Goal: Task Accomplishment & Management: Use online tool/utility

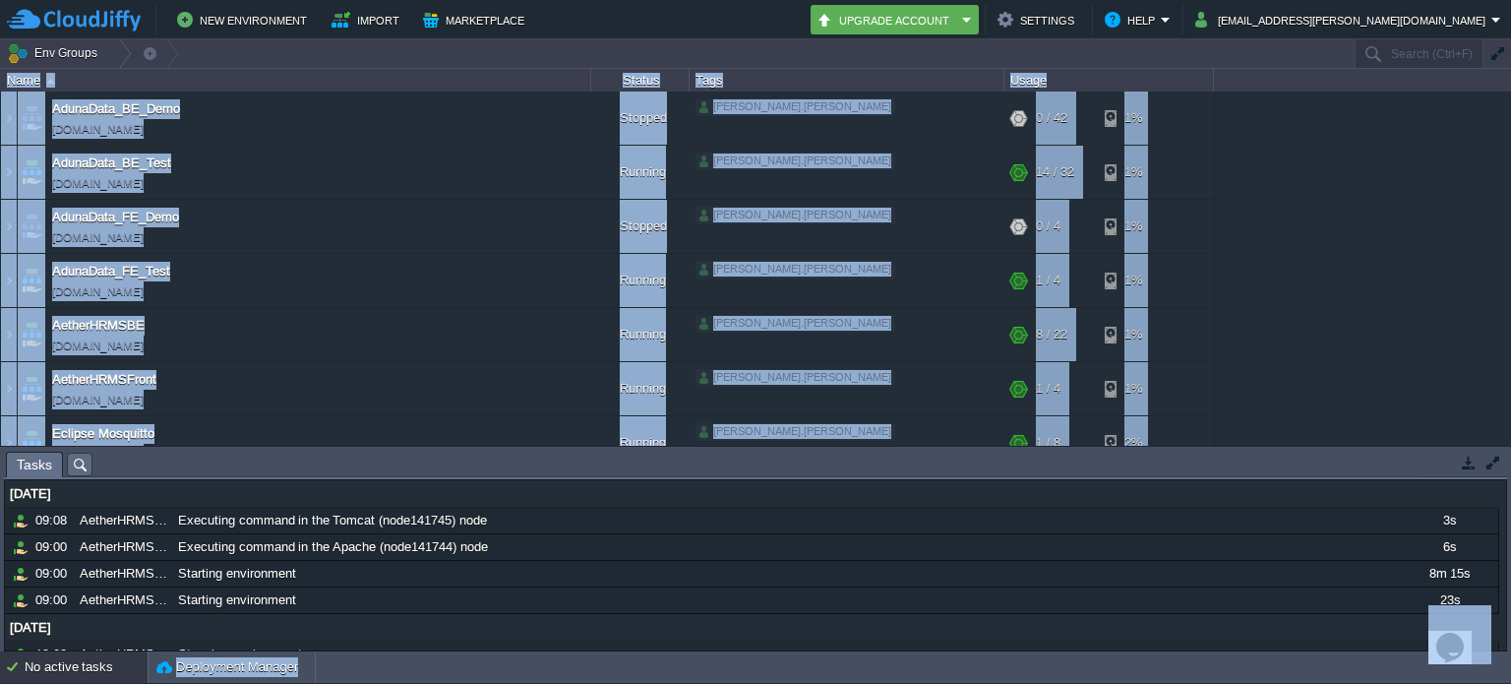
drag, startPoint x: 0, startPoint y: 50, endPoint x: 698, endPoint y: -52, distance: 705.8
click at [698, 0] on html "New Environment Import Marketplace Bonus ₹0.00 Upgrade Account Settings Help an…" at bounding box center [755, 342] width 1511 height 684
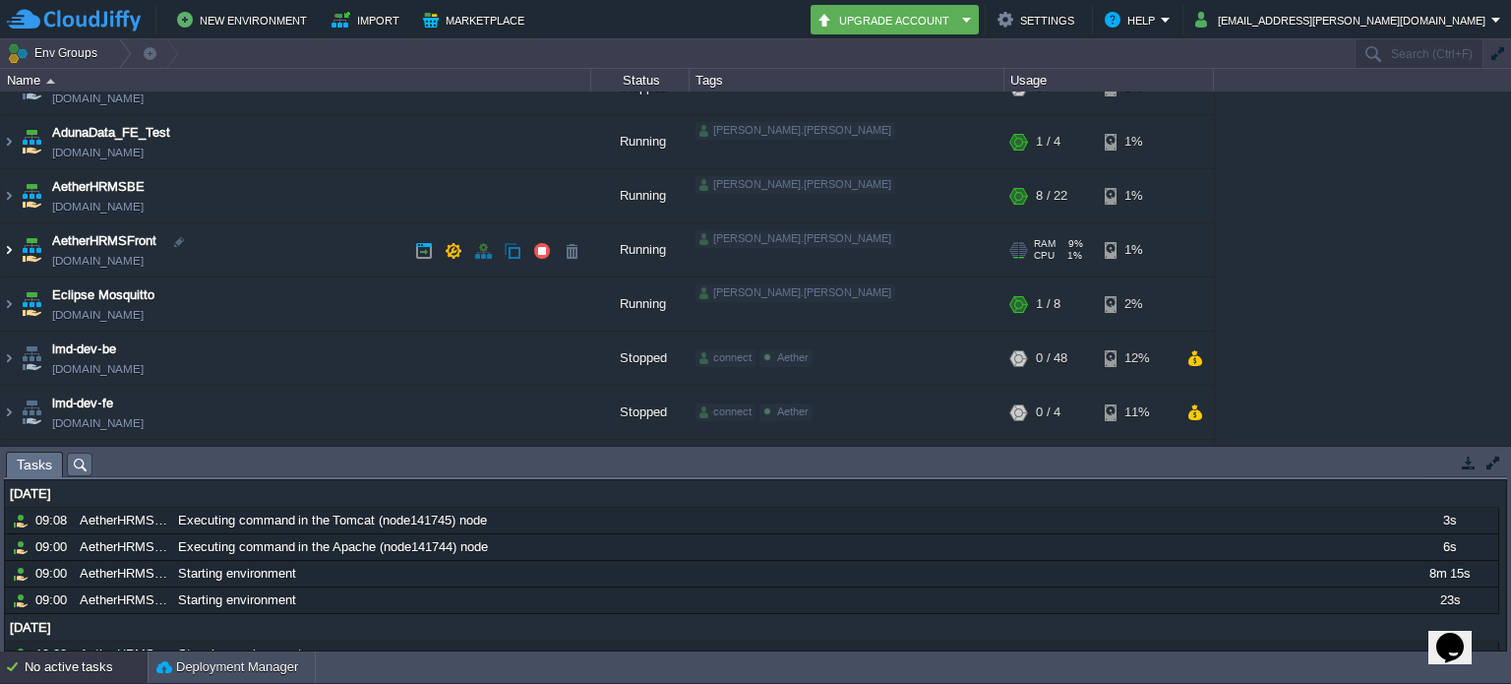
scroll to position [197, 0]
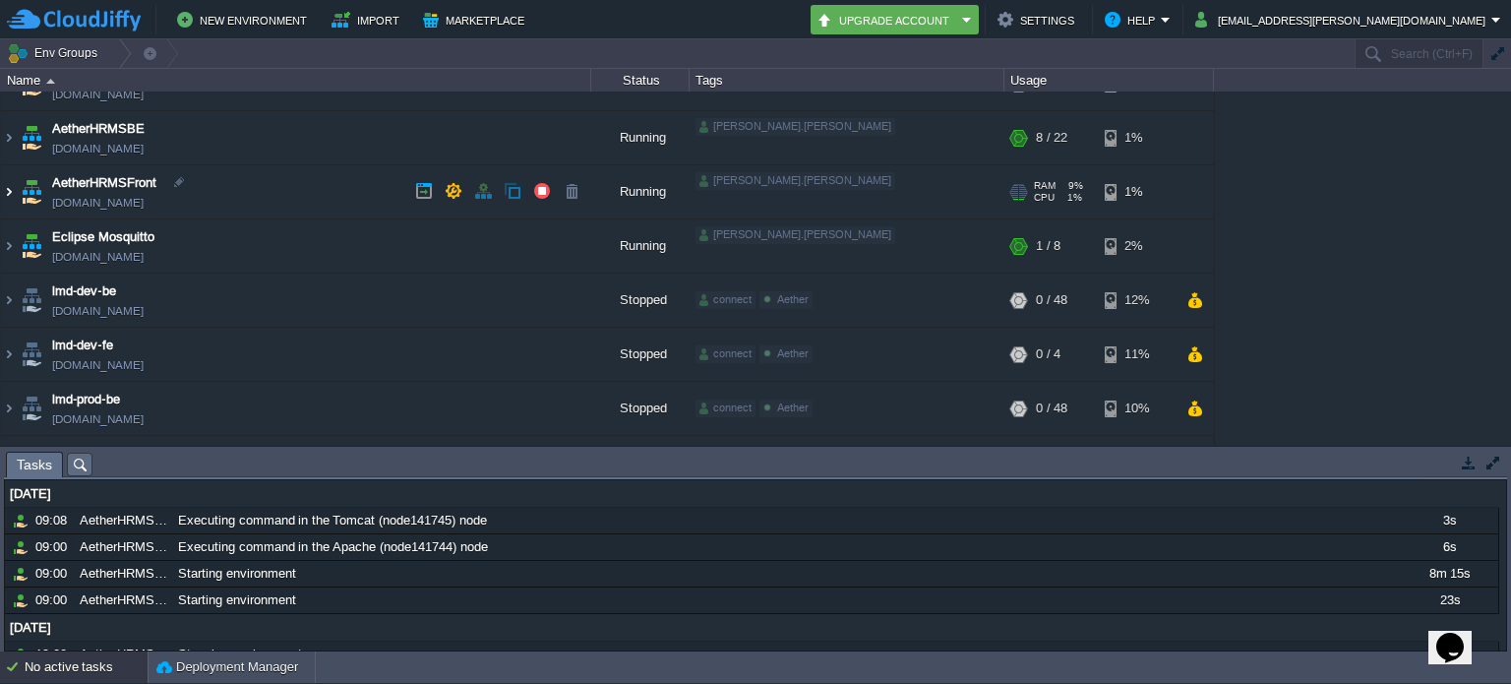
click at [12, 185] on img at bounding box center [9, 191] width 16 height 53
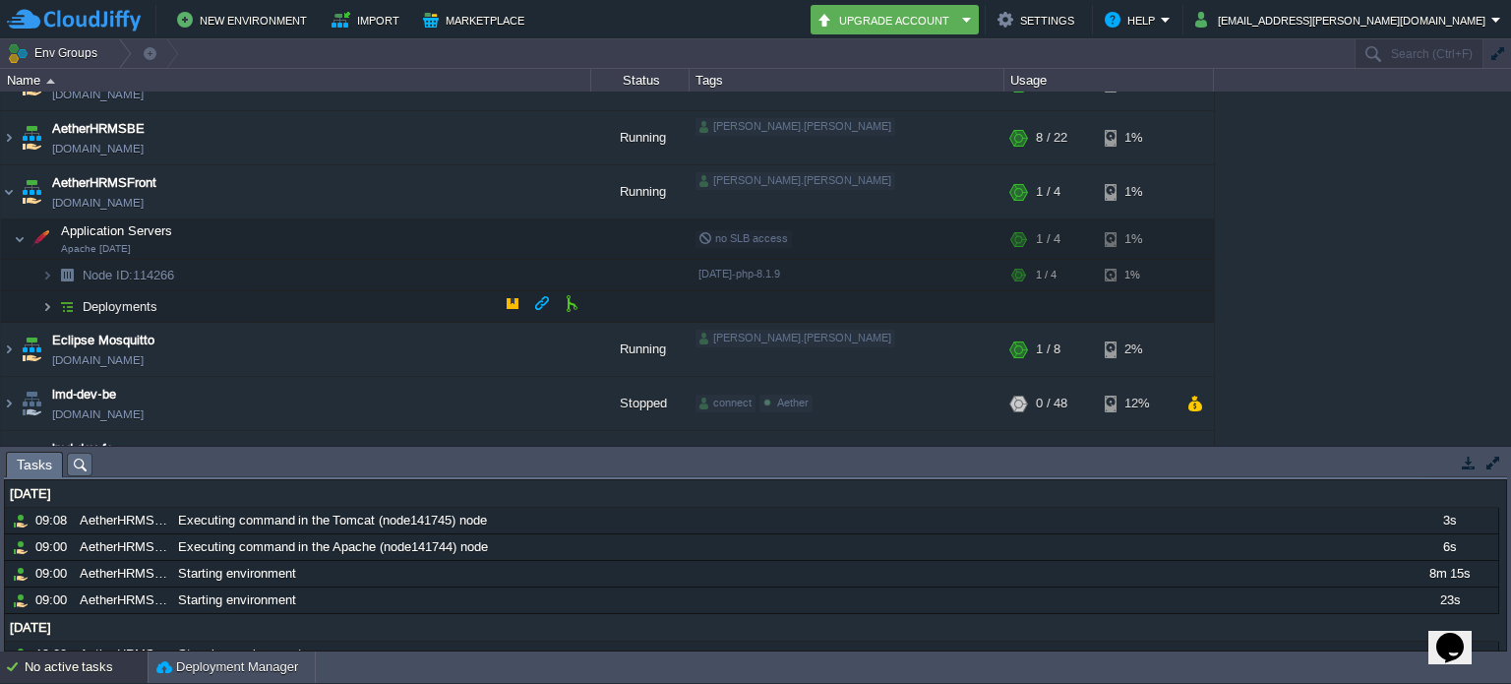
click at [45, 294] on img at bounding box center [47, 306] width 12 height 30
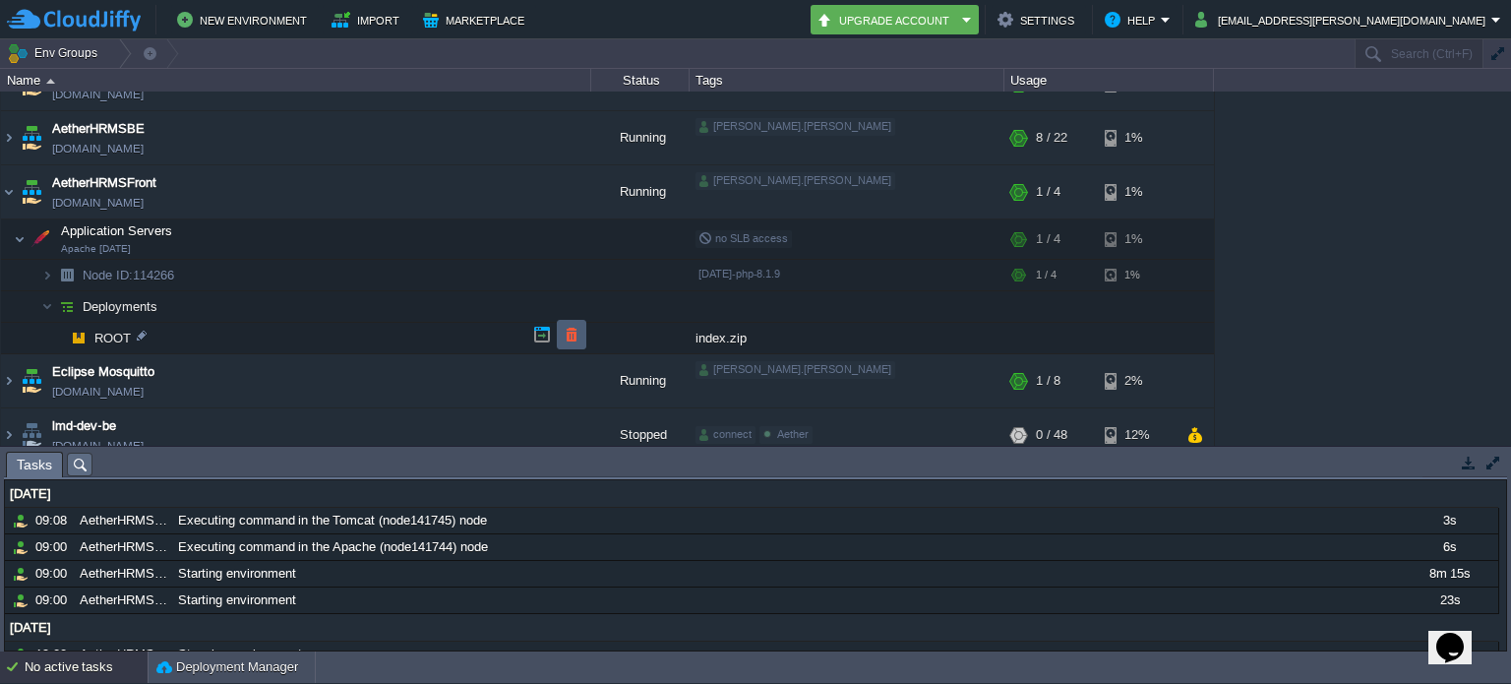
click at [578, 338] on button "button" at bounding box center [572, 335] width 18 height 18
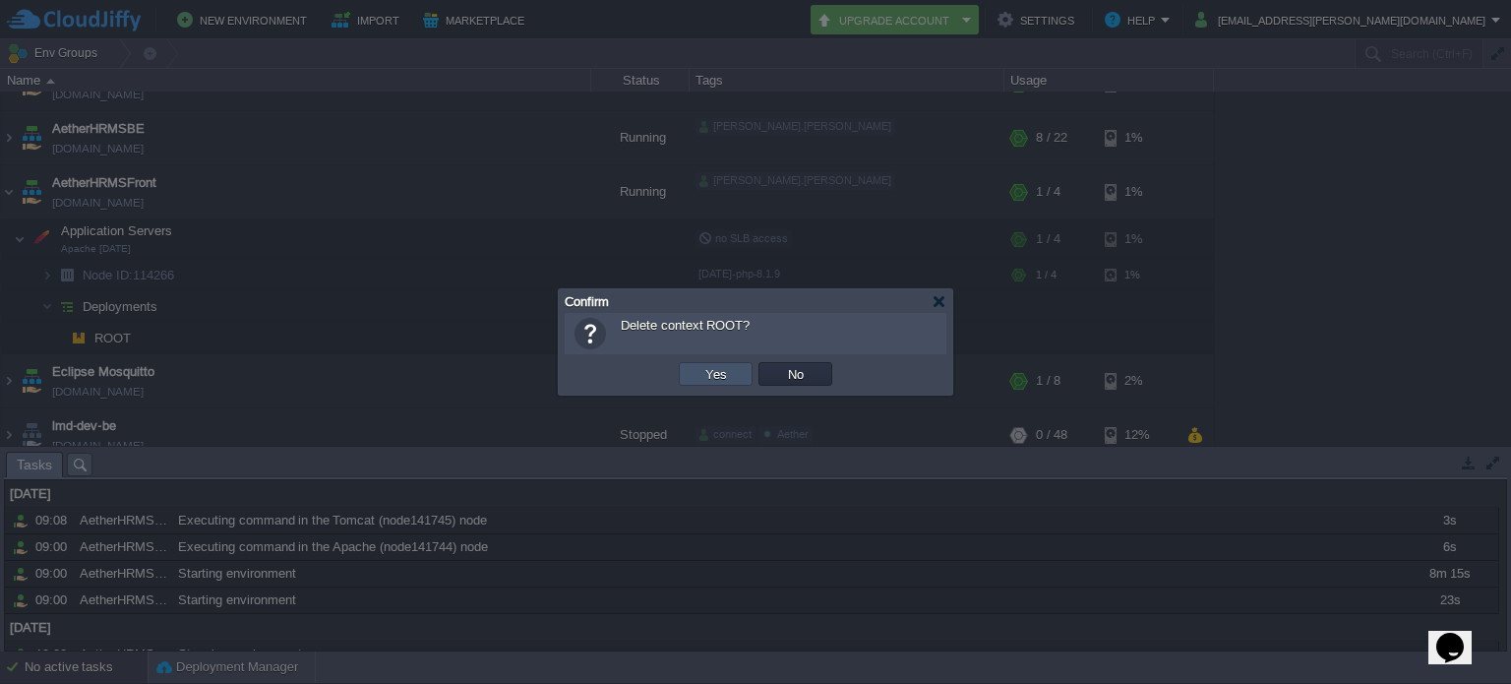
click at [709, 372] on button "Yes" at bounding box center [715, 374] width 33 height 18
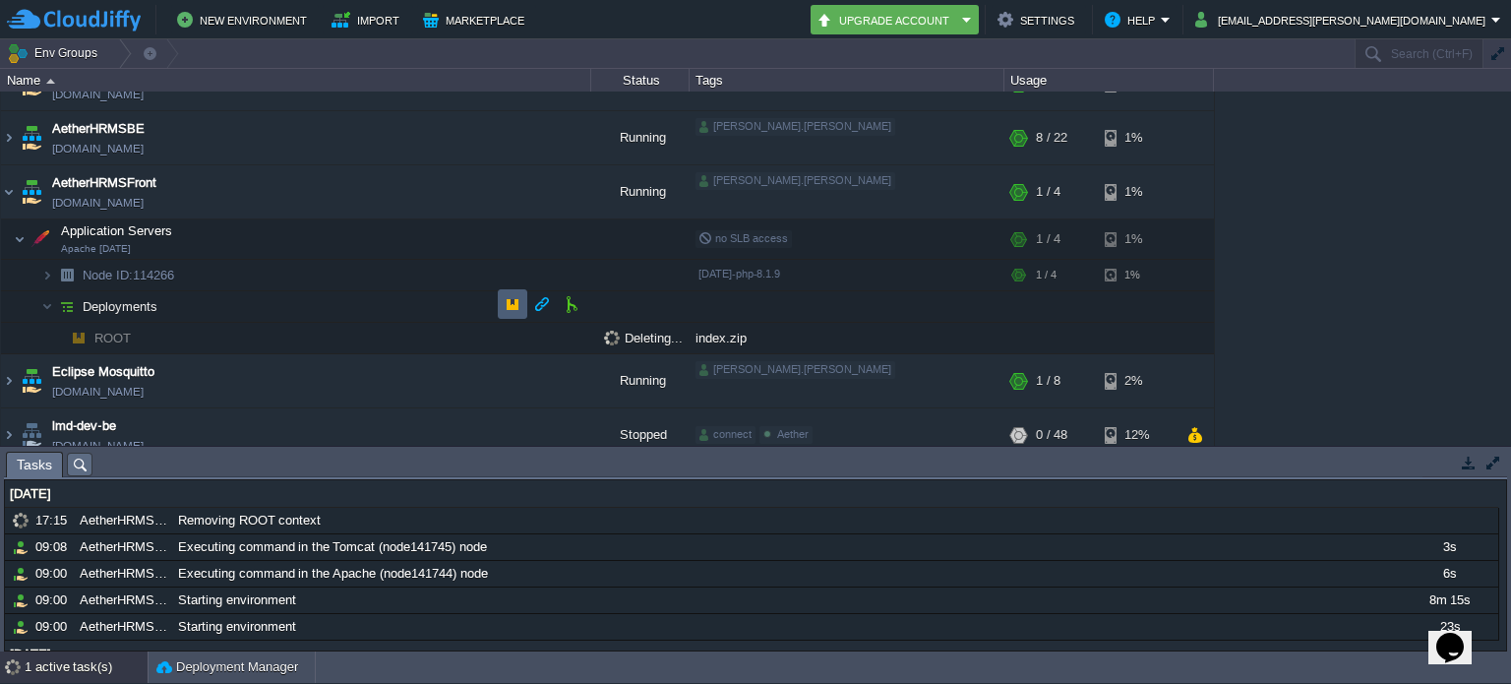
click at [513, 307] on button "button" at bounding box center [513, 304] width 18 height 18
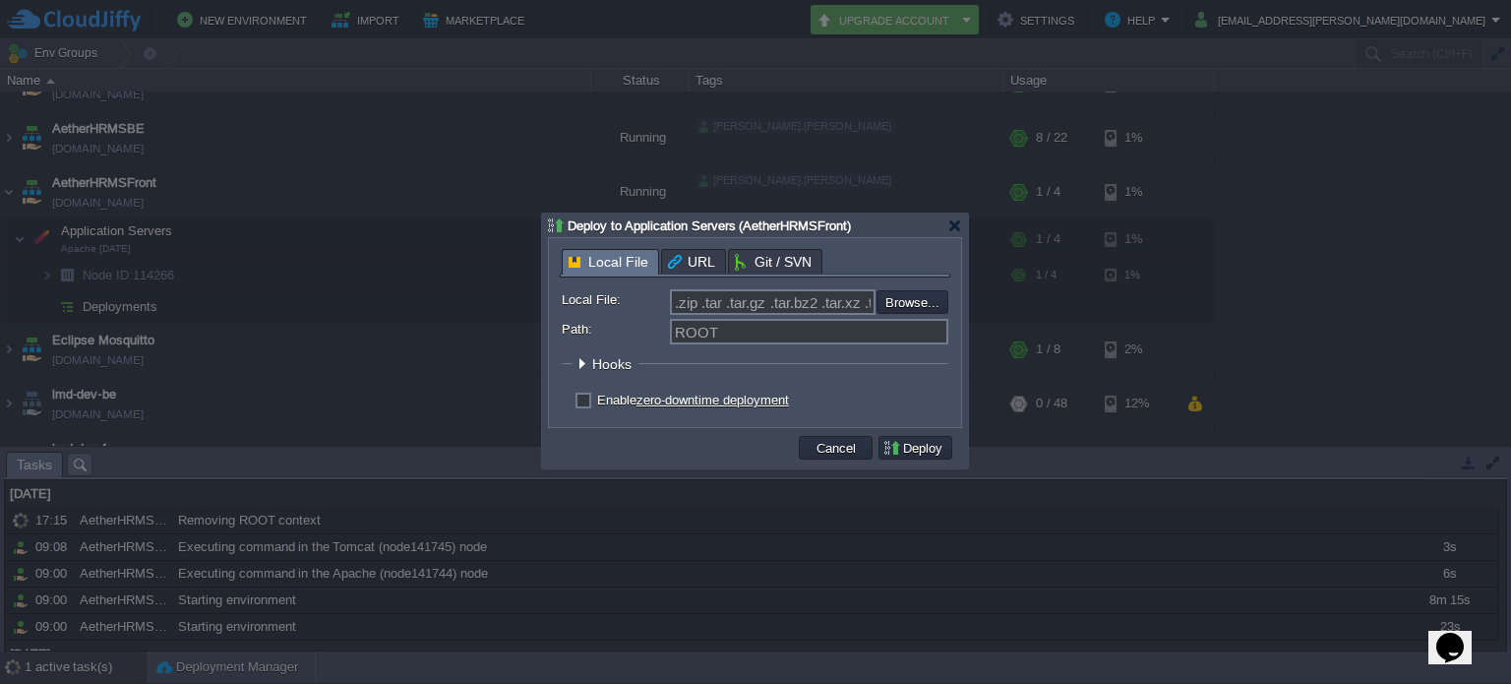
click at [459, 335] on div at bounding box center [755, 342] width 1511 height 684
click at [451, 335] on div at bounding box center [755, 342] width 1511 height 684
click at [850, 450] on button "Cancel" at bounding box center [835, 448] width 51 height 18
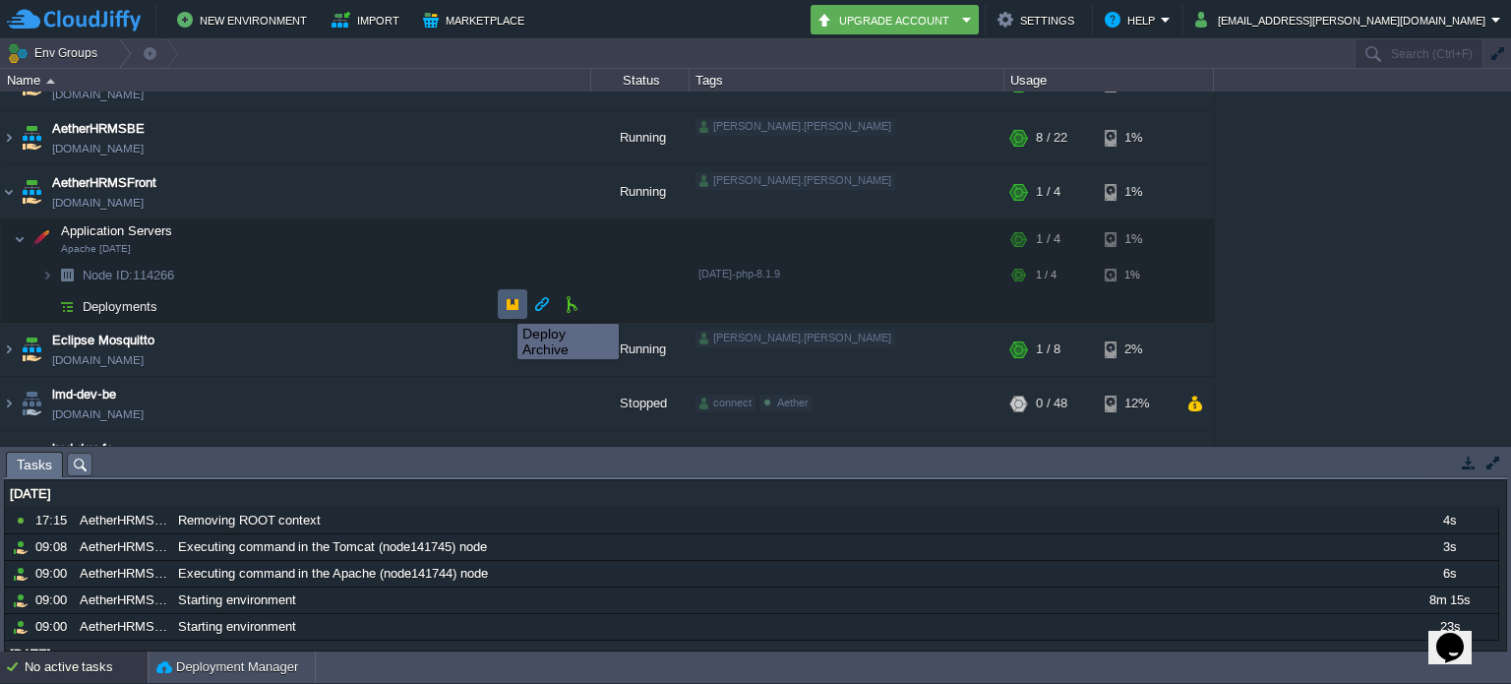
click at [504, 306] on button "button" at bounding box center [513, 304] width 18 height 18
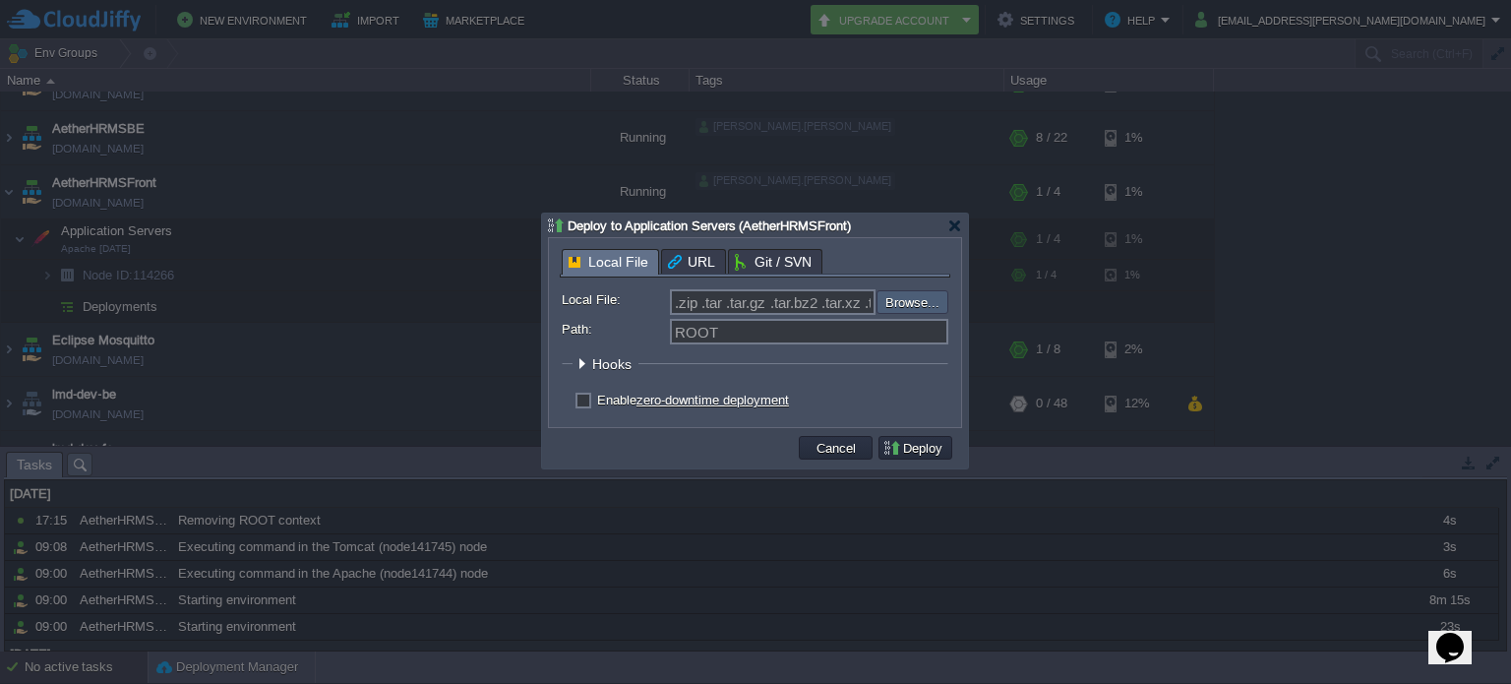
click at [914, 301] on input "file" at bounding box center [823, 302] width 249 height 24
type input "C:\fakepath\index.zip"
type input "index.zip"
click at [909, 444] on button "Deploy" at bounding box center [915, 448] width 66 height 18
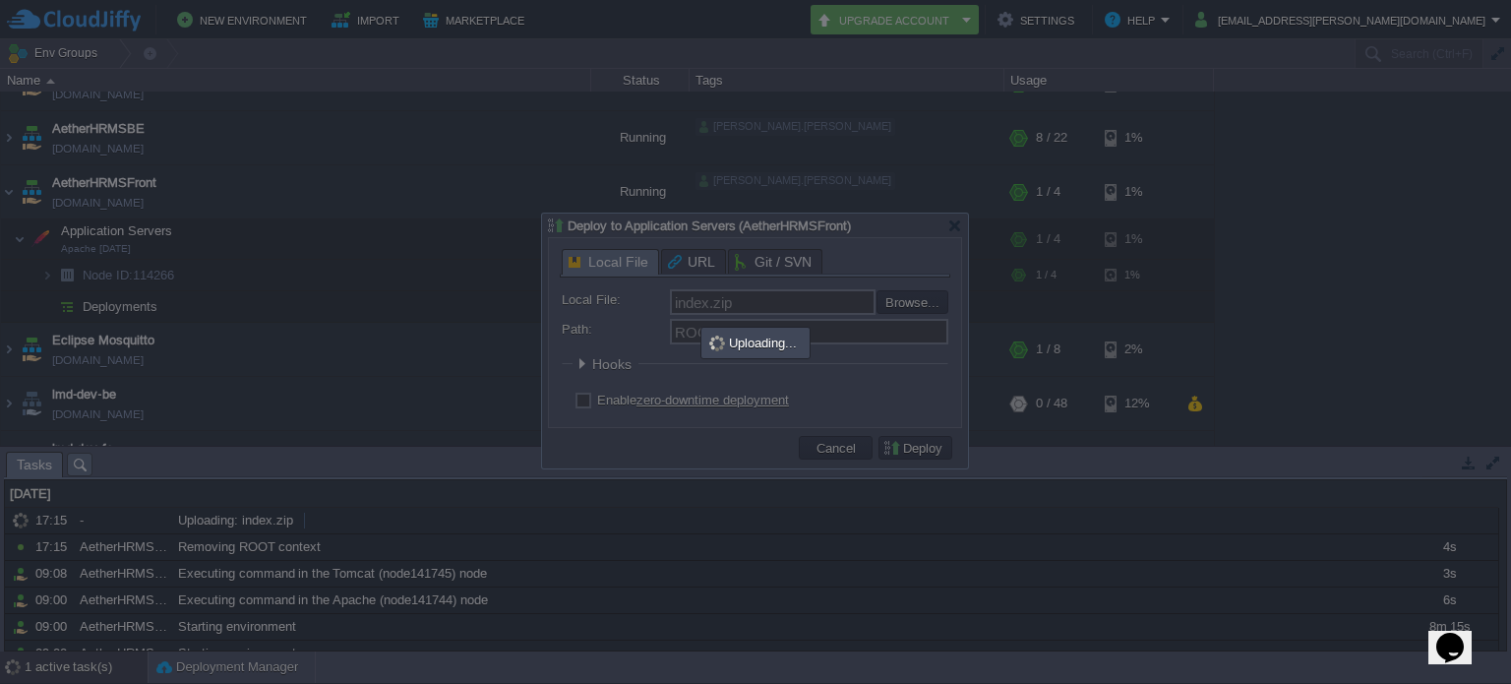
scroll to position [0, 0]
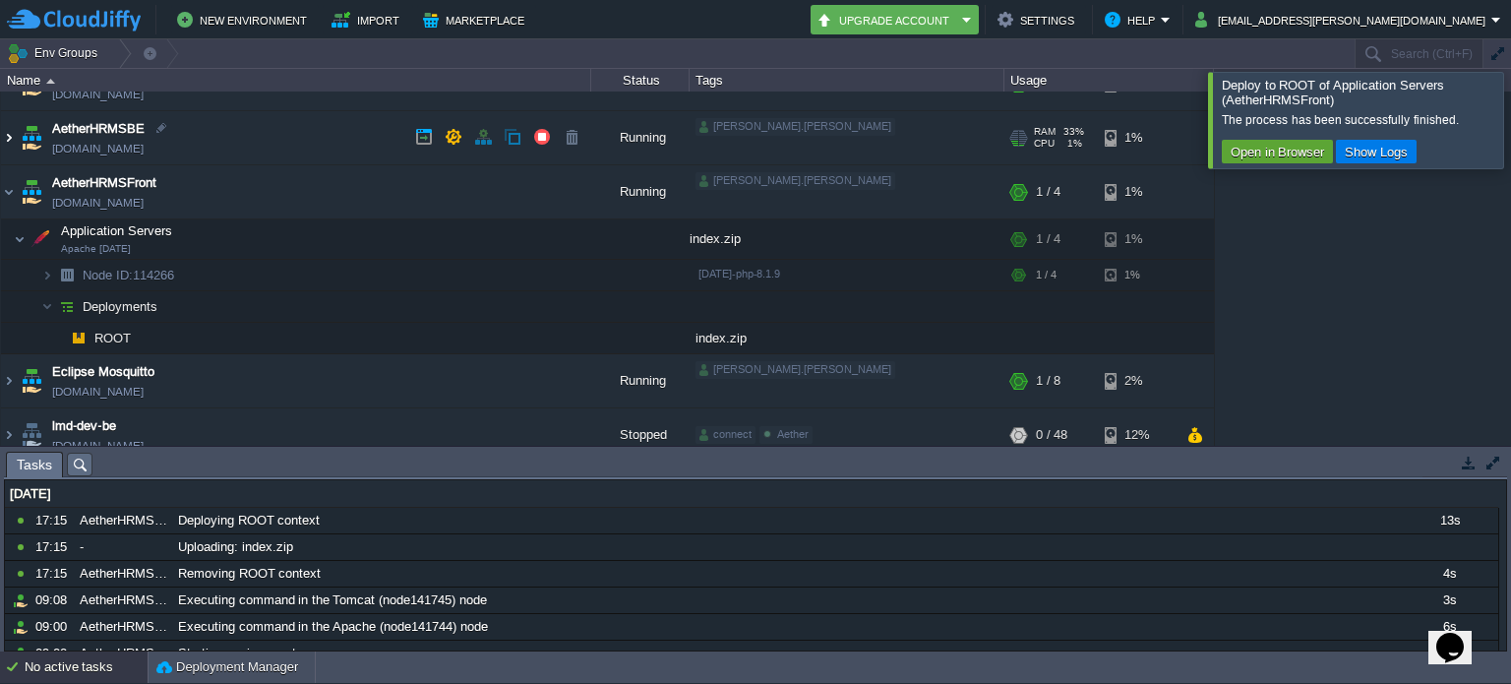
click at [12, 133] on img at bounding box center [9, 137] width 16 height 53
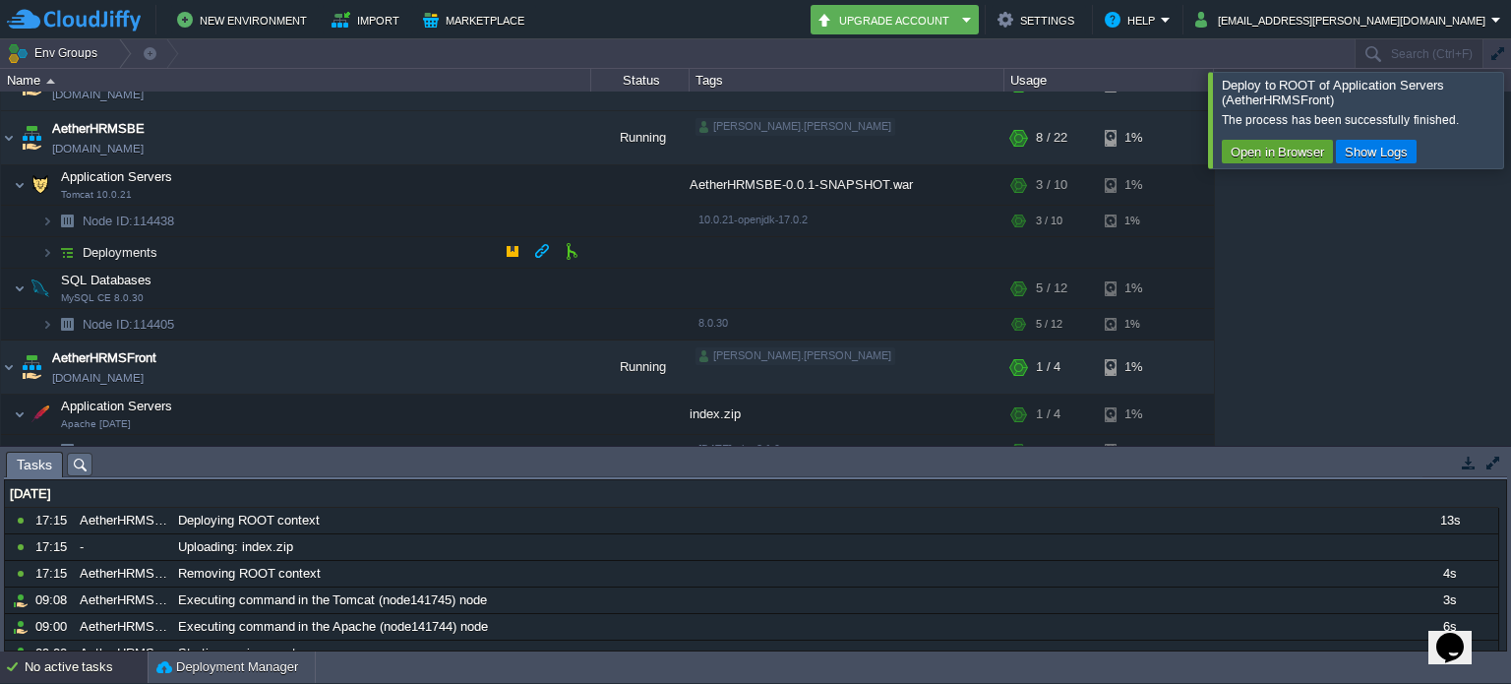
click at [318, 243] on td "Deployments" at bounding box center [296, 252] width 590 height 31
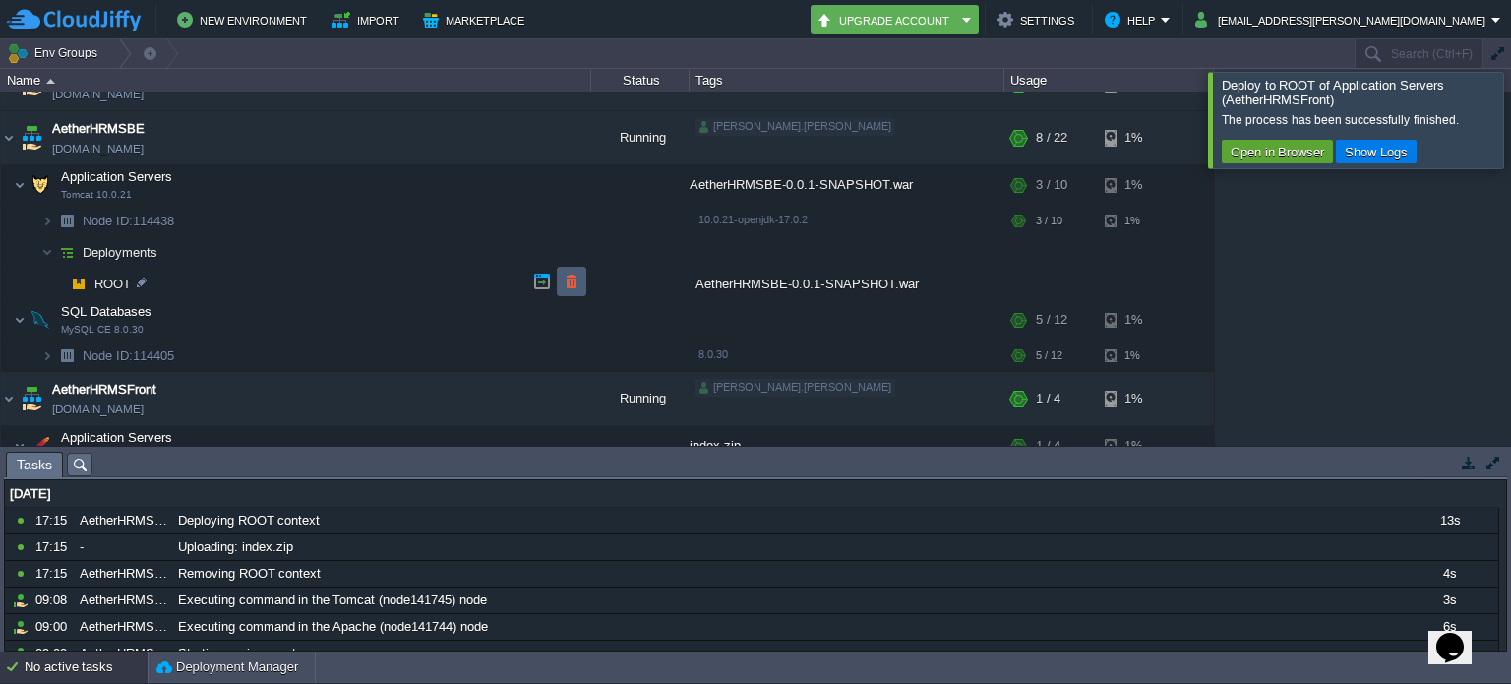
click at [568, 290] on td at bounding box center [572, 282] width 30 height 30
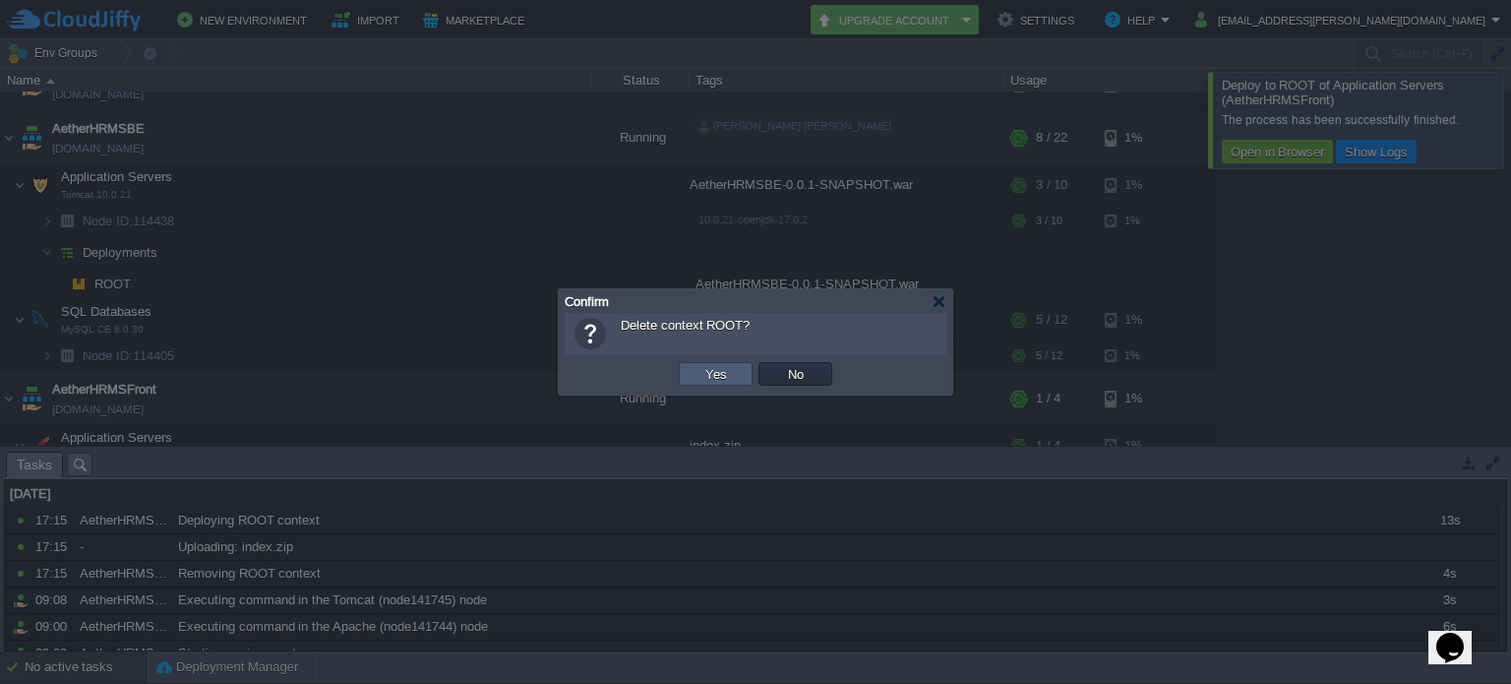
click at [736, 380] on td "Yes" at bounding box center [716, 374] width 74 height 24
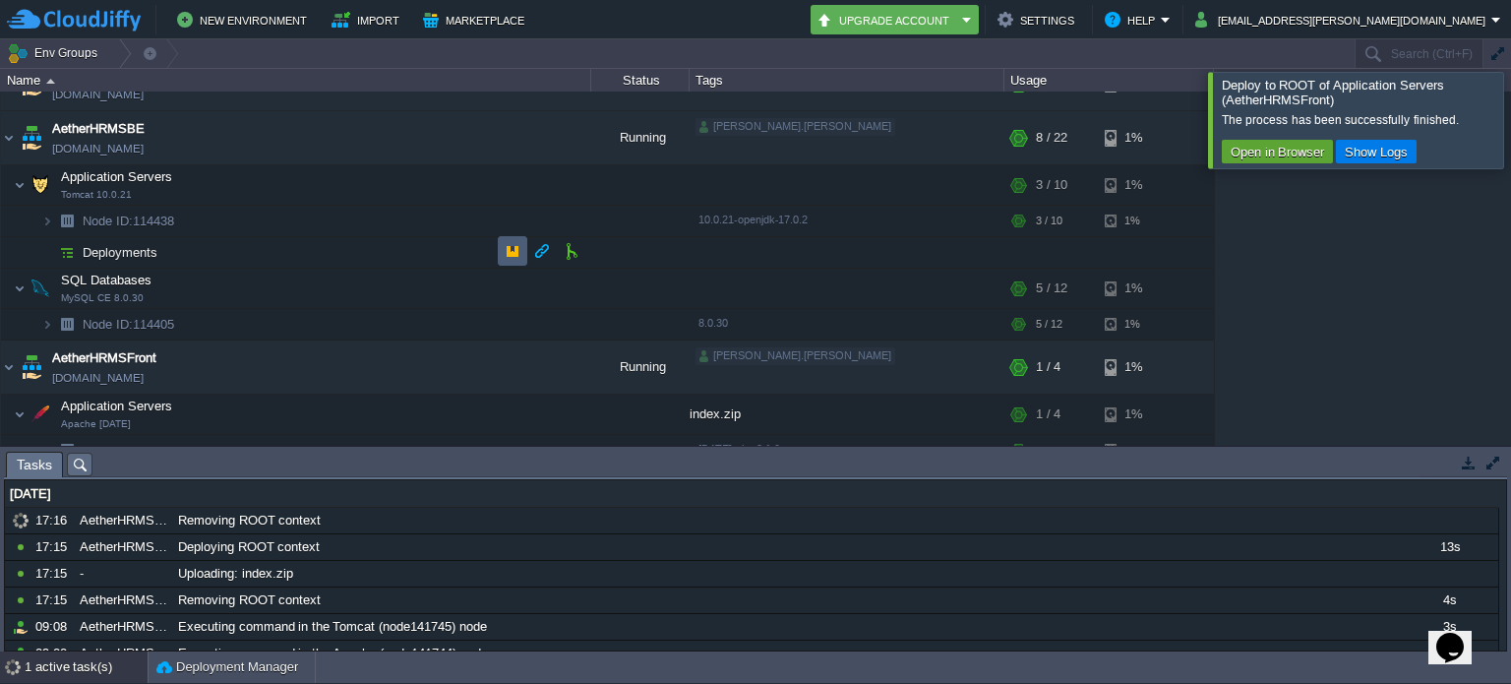
click at [509, 247] on button "button" at bounding box center [513, 251] width 18 height 18
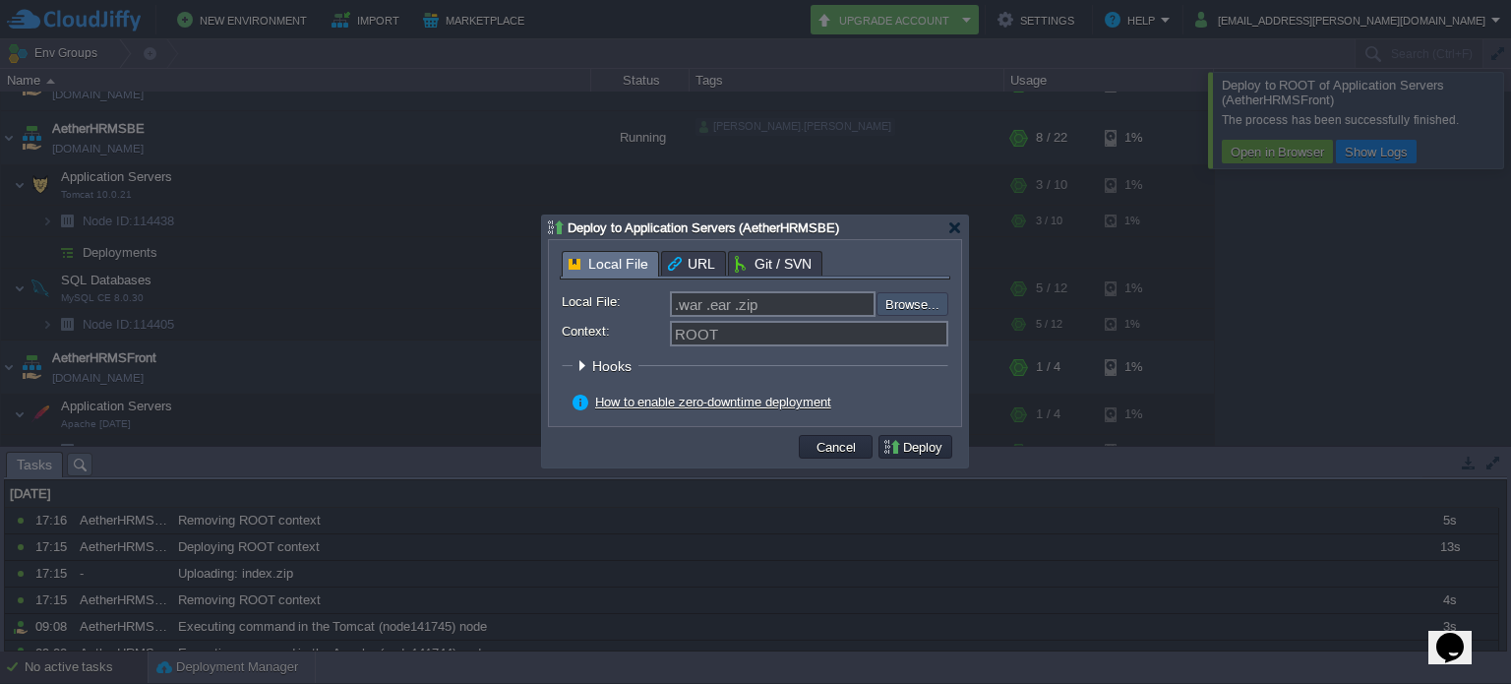
click at [907, 313] on input "file" at bounding box center [823, 304] width 249 height 24
type input "C:\fakepath\AetherHRMSBE-0.0.1-SNAPSHOT.war"
type input "AetherHRMSBE-0.0.1-SNAPSHOT.war"
click at [923, 443] on button "Deploy" at bounding box center [915, 447] width 66 height 18
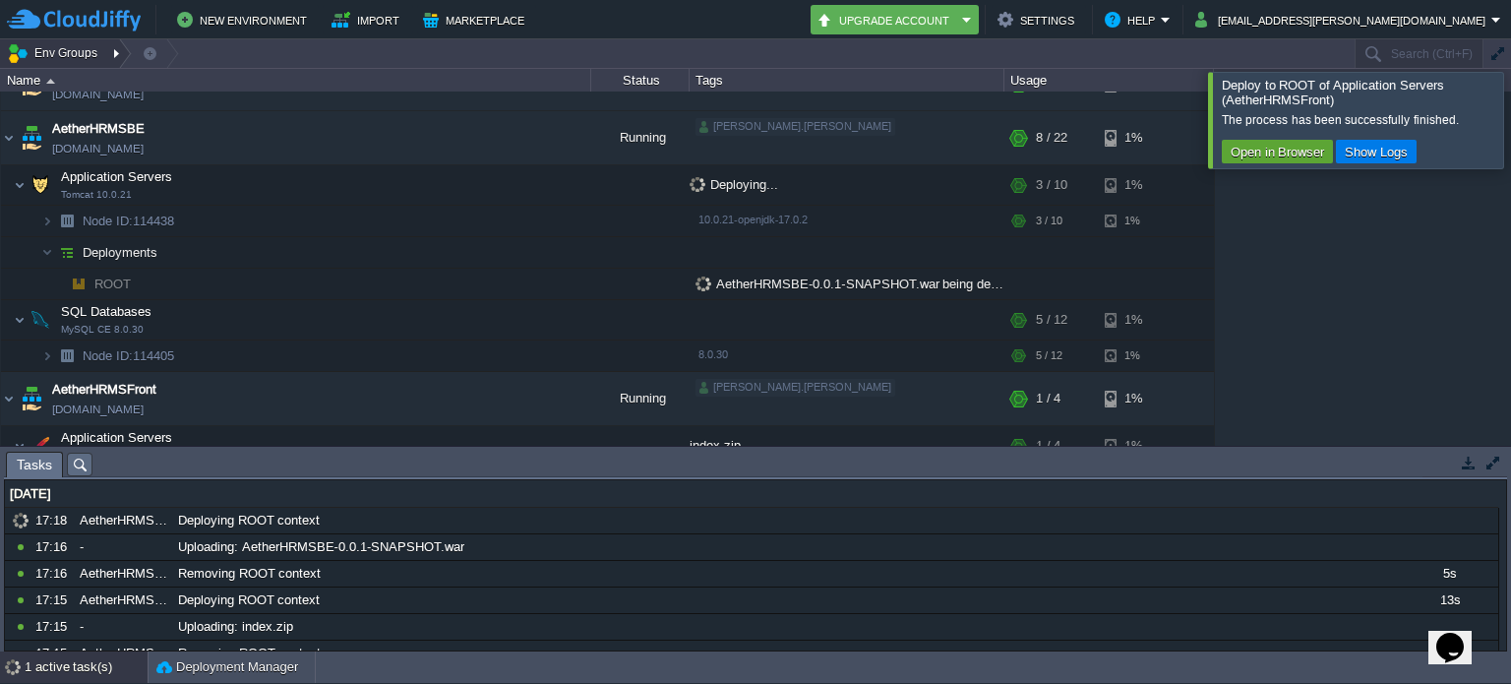
click at [112, 58] on div at bounding box center [118, 53] width 27 height 29
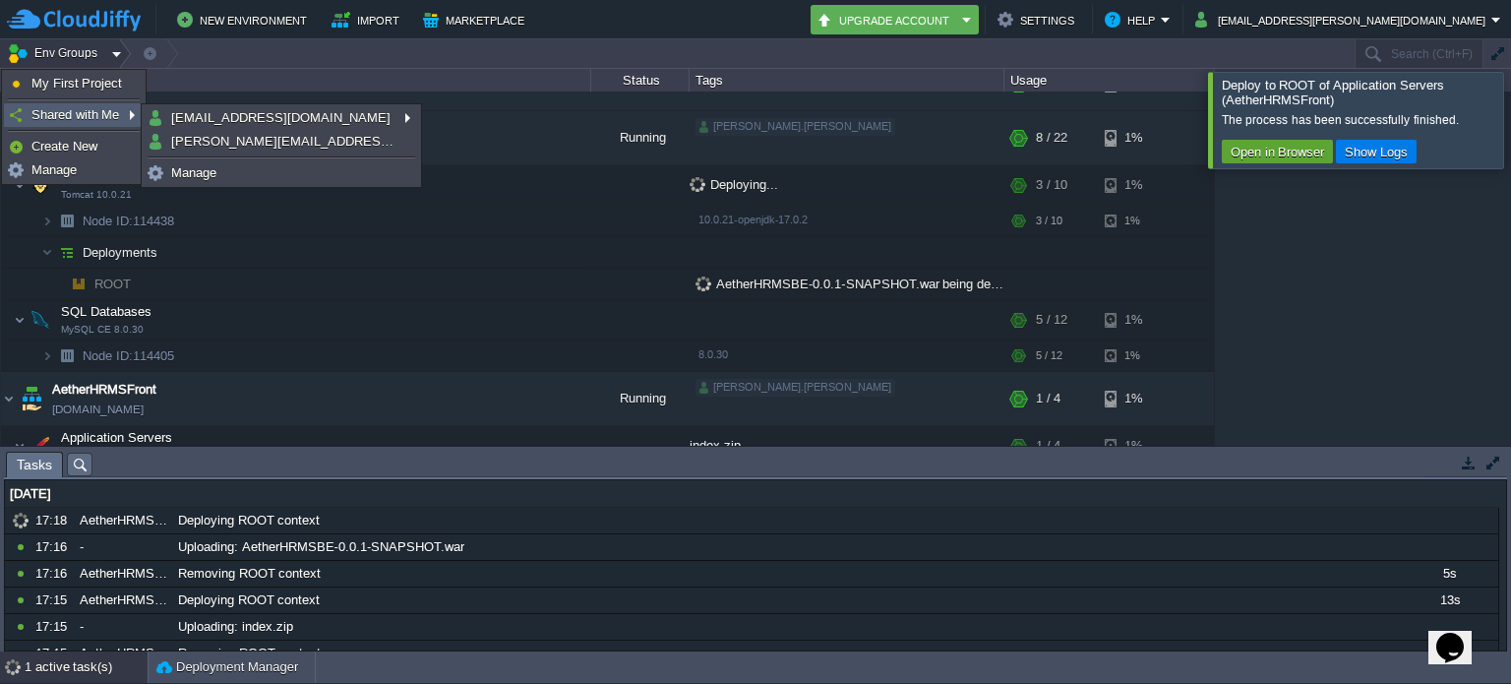
click at [134, 114] on link "Shared with Me" at bounding box center [74, 115] width 138 height 22
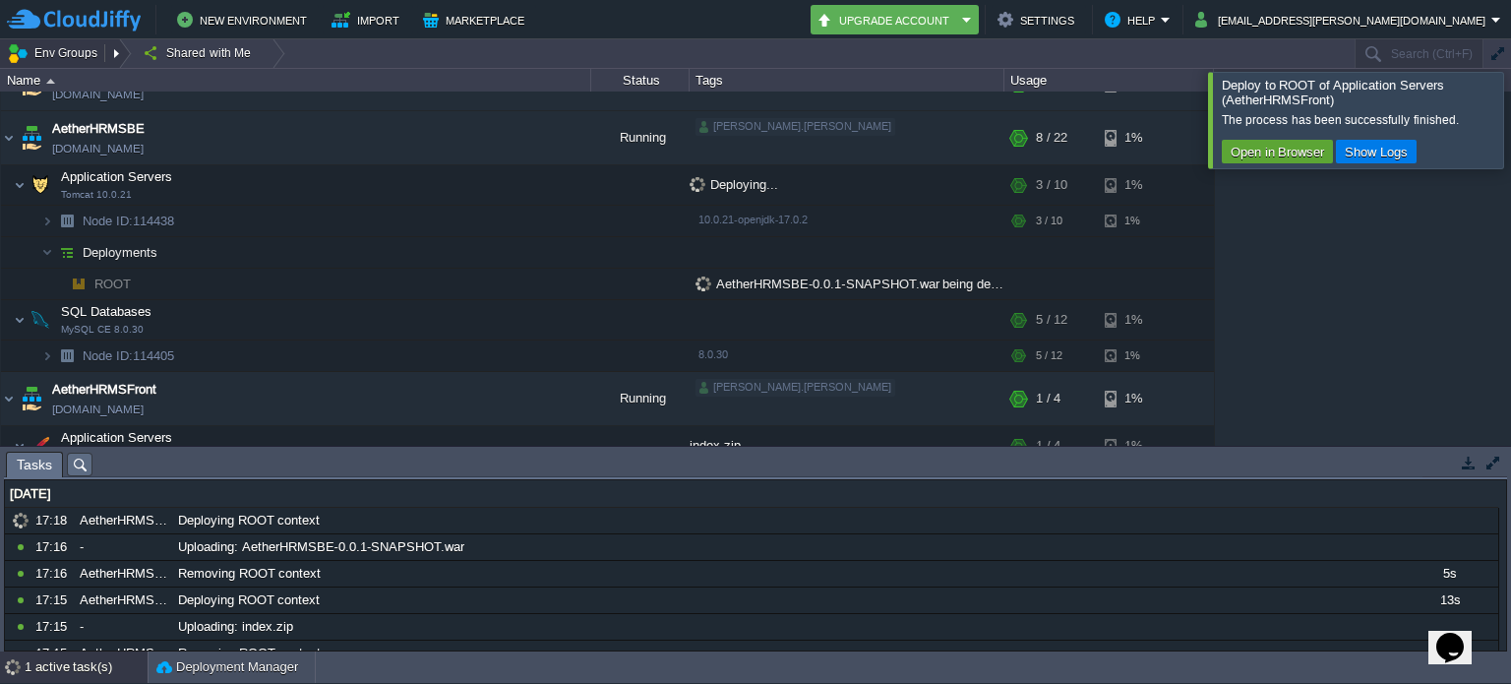
click at [84, 55] on button "Env Groups" at bounding box center [55, 53] width 97 height 28
click at [110, 54] on div at bounding box center [118, 53] width 27 height 29
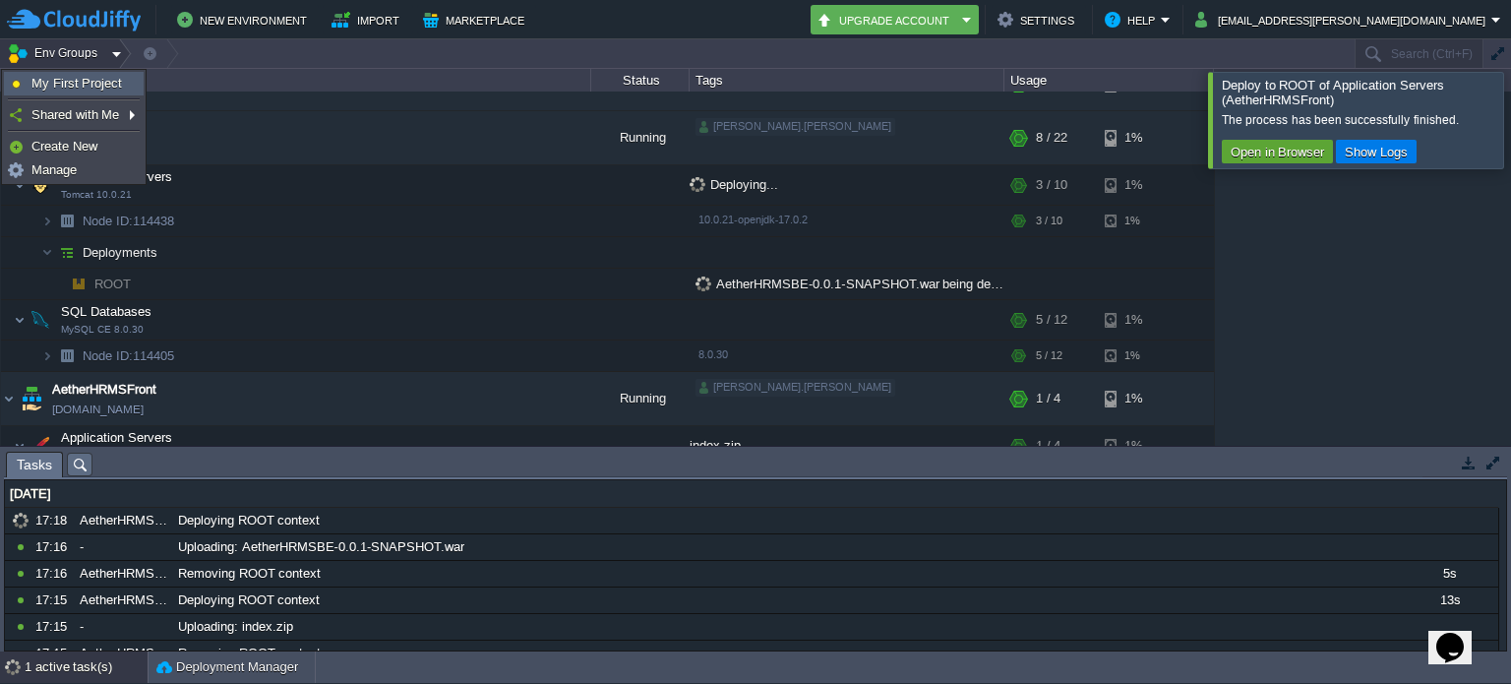
click at [112, 81] on span "My First Project" at bounding box center [76, 83] width 90 height 15
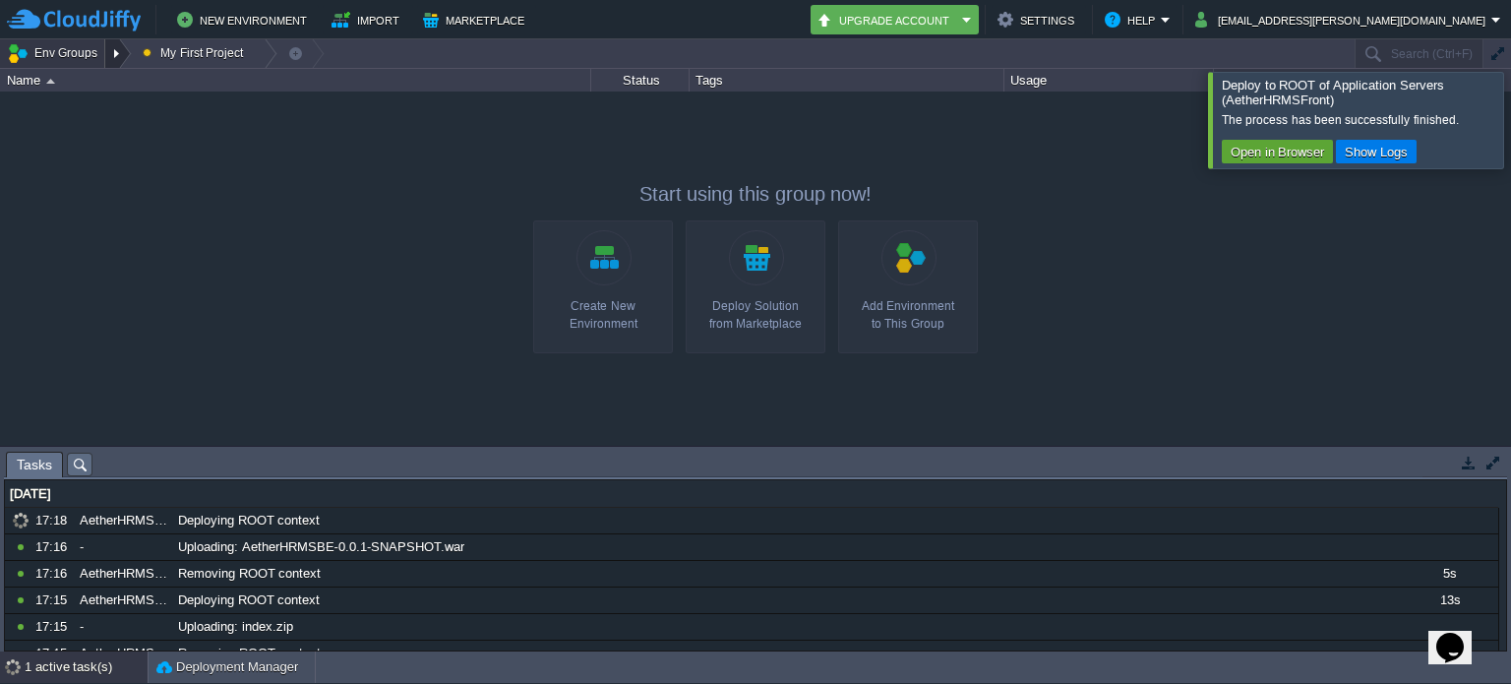
click at [105, 53] on div at bounding box center [118, 53] width 27 height 29
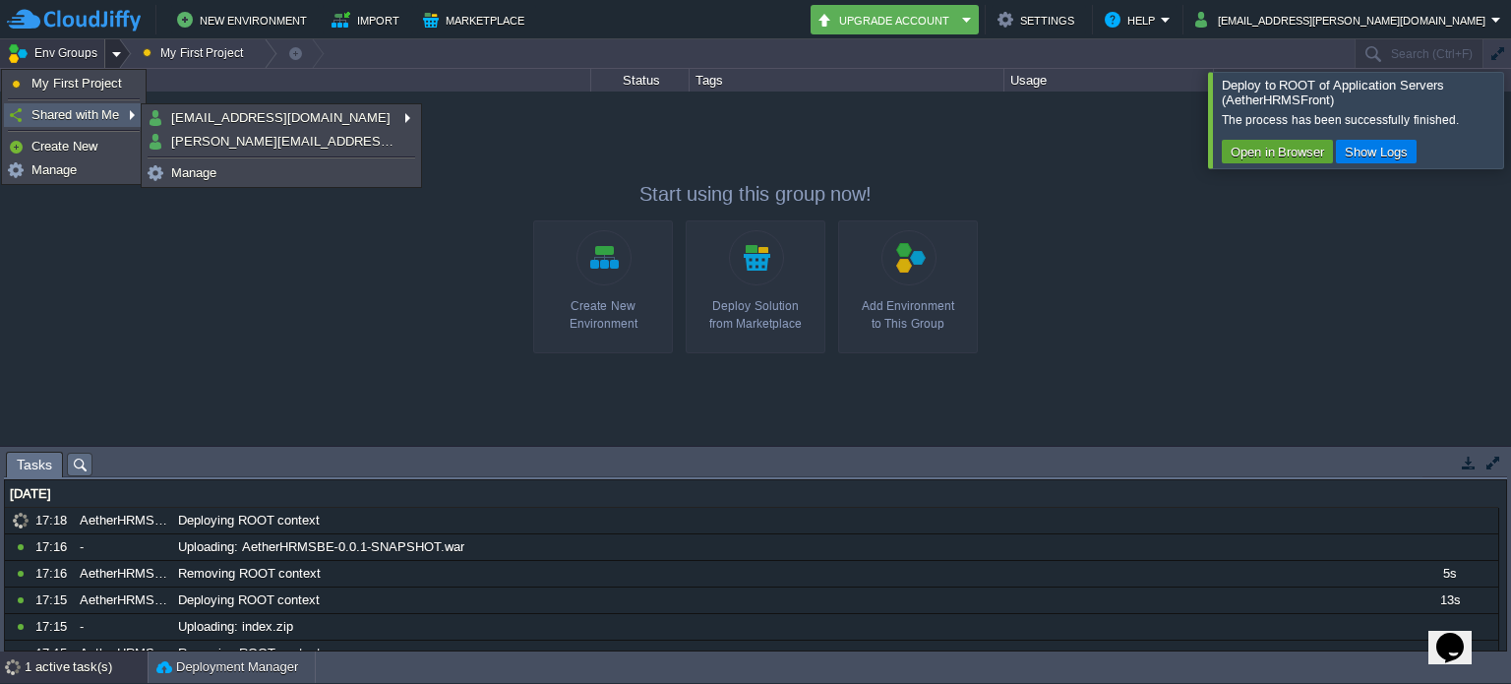
click at [101, 119] on span "Shared with Me" at bounding box center [75, 114] width 88 height 15
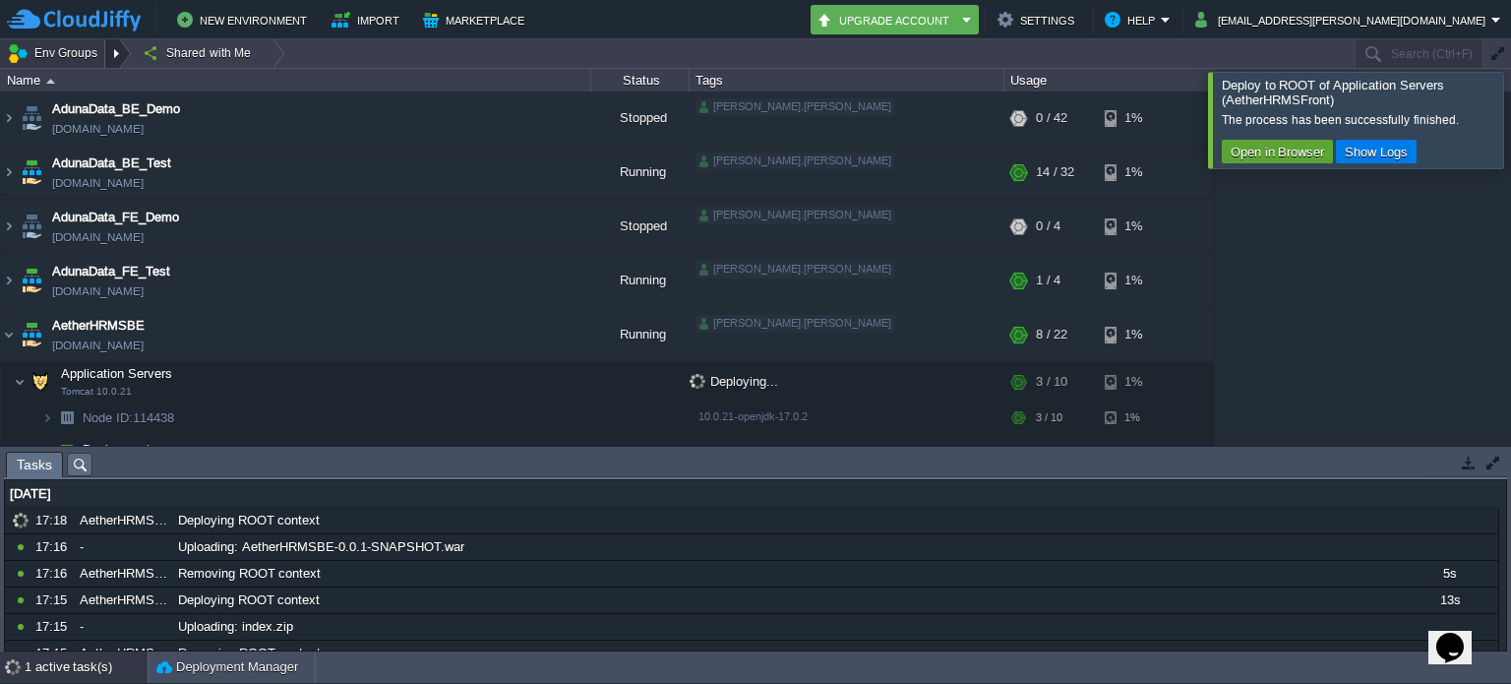
click at [114, 58] on div at bounding box center [118, 53] width 27 height 29
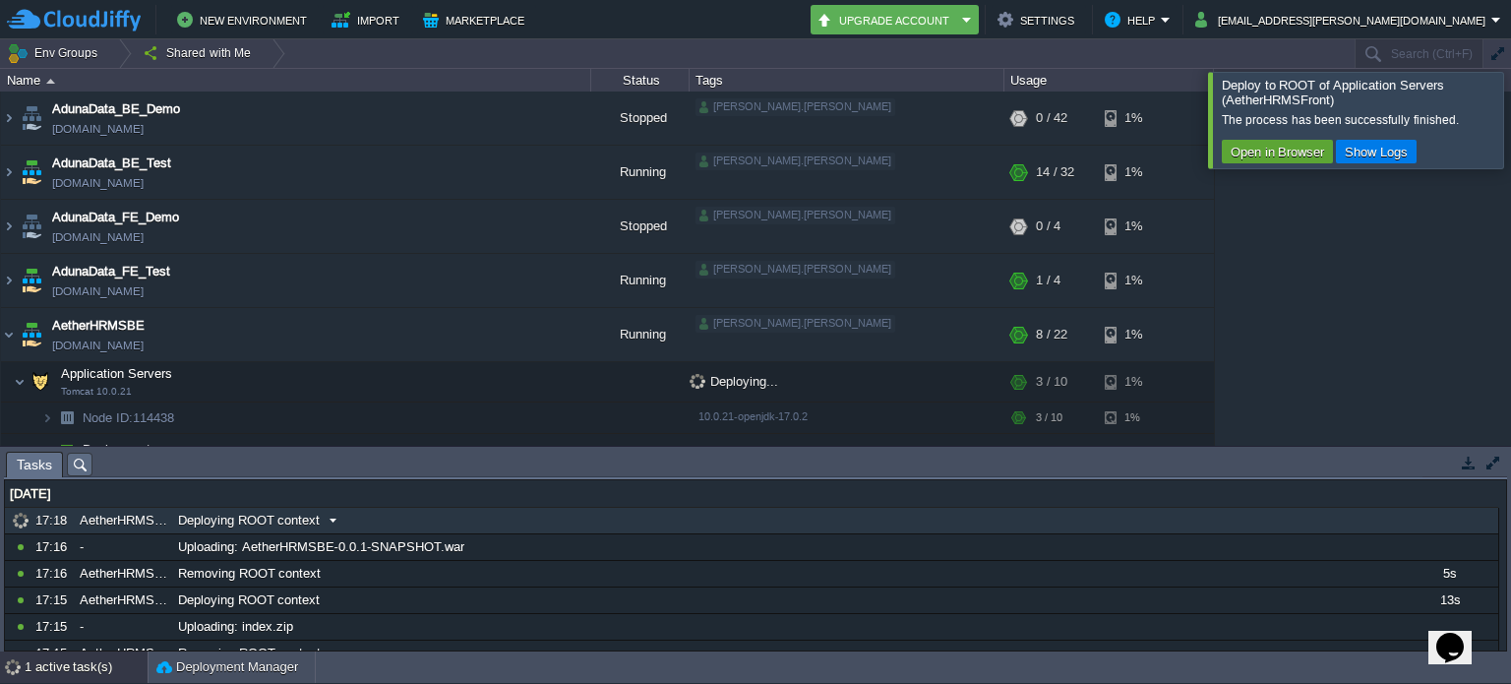
click at [241, 526] on span "Deploying ROOT context" at bounding box center [249, 520] width 142 height 18
click at [158, 516] on div "AetherHRMSBE" at bounding box center [123, 521] width 96 height 26
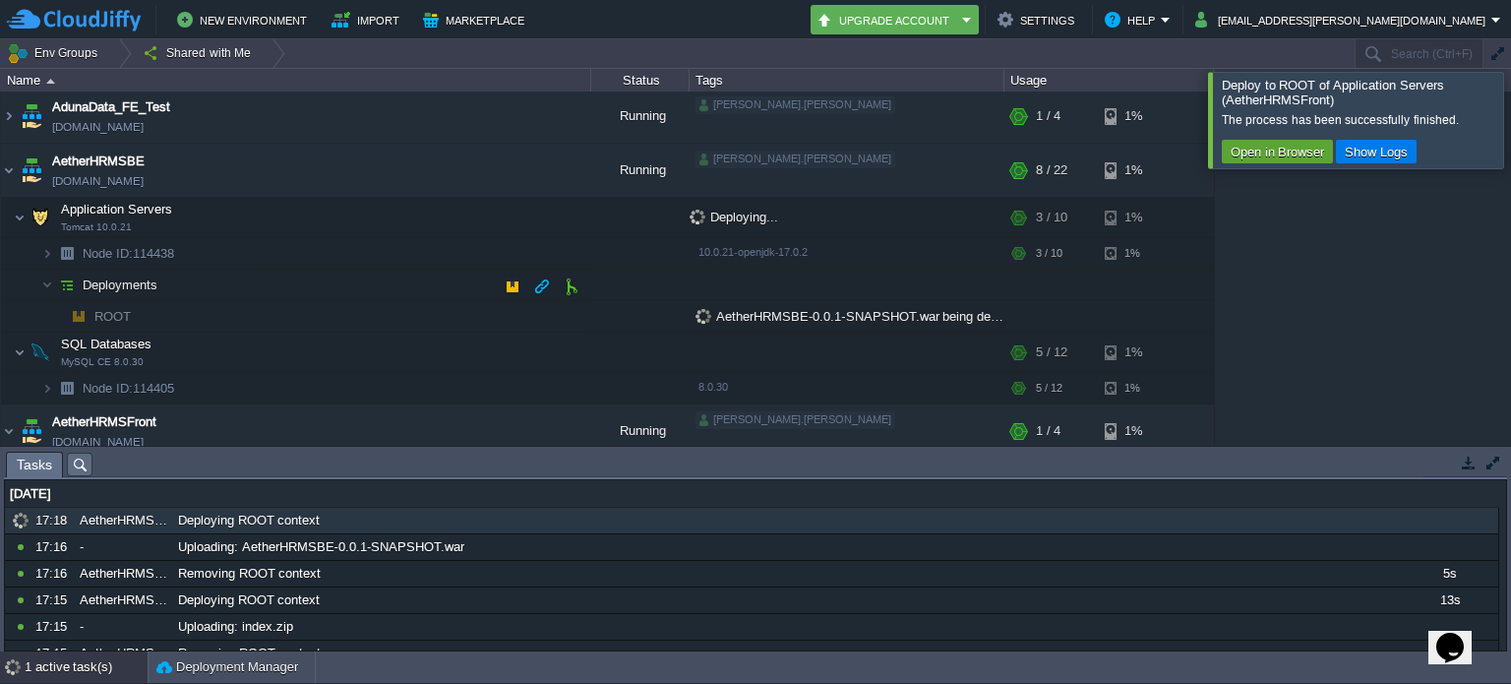
scroll to position [197, 0]
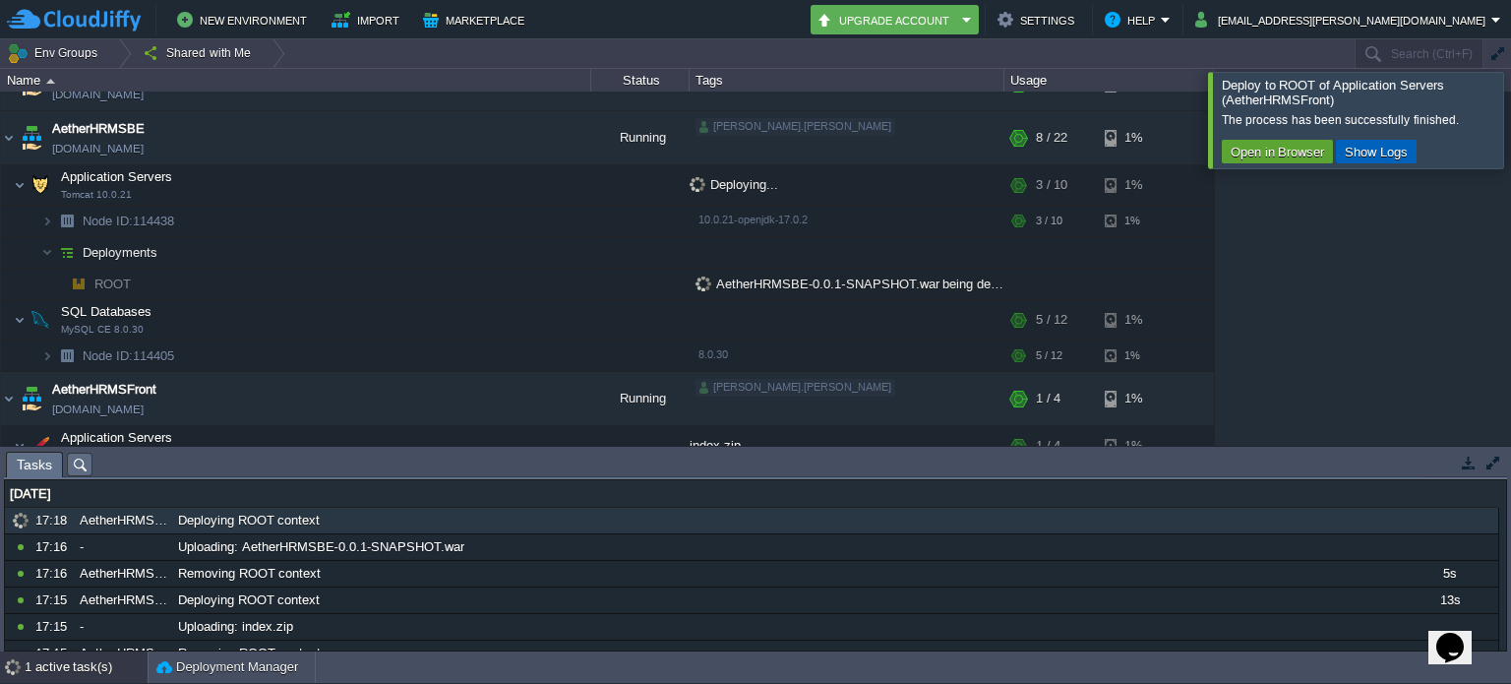
click at [1353, 159] on button "Show Logs" at bounding box center [1376, 152] width 75 height 18
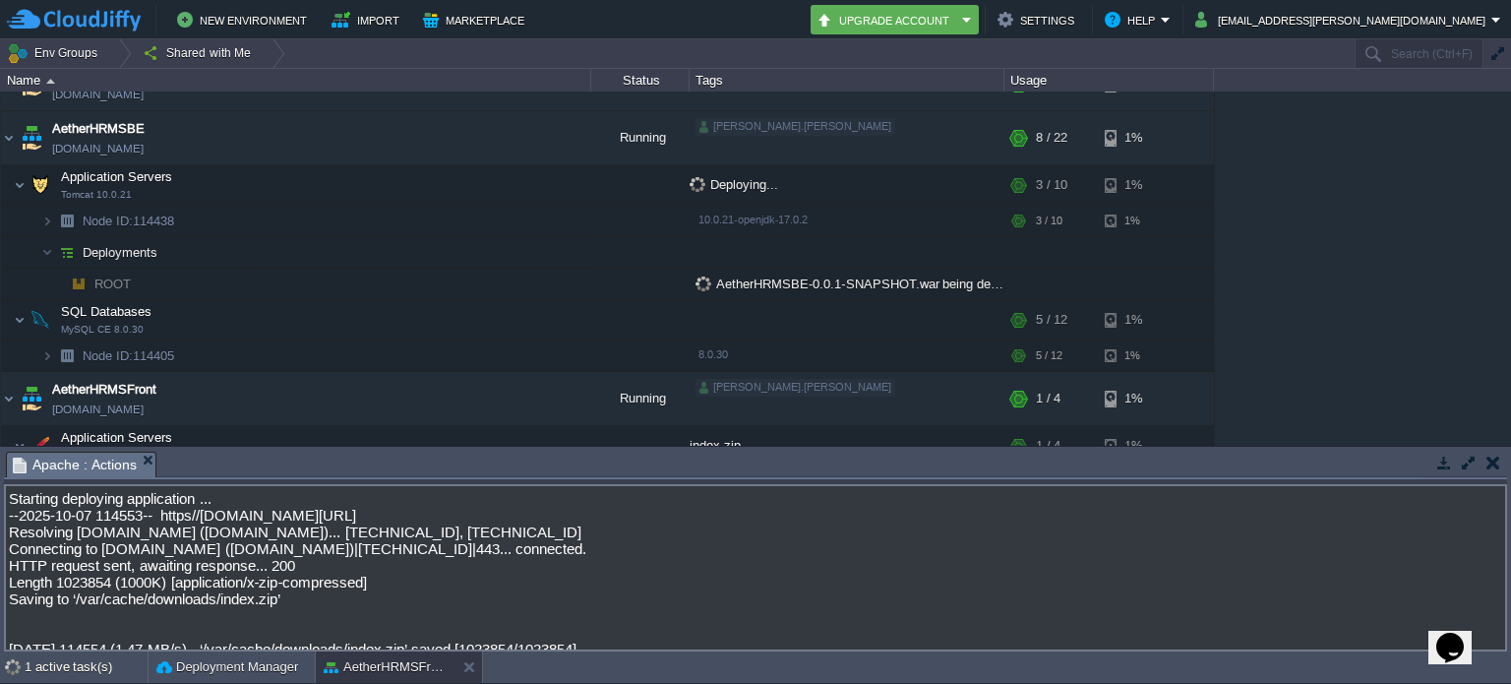
scroll to position [0, 0]
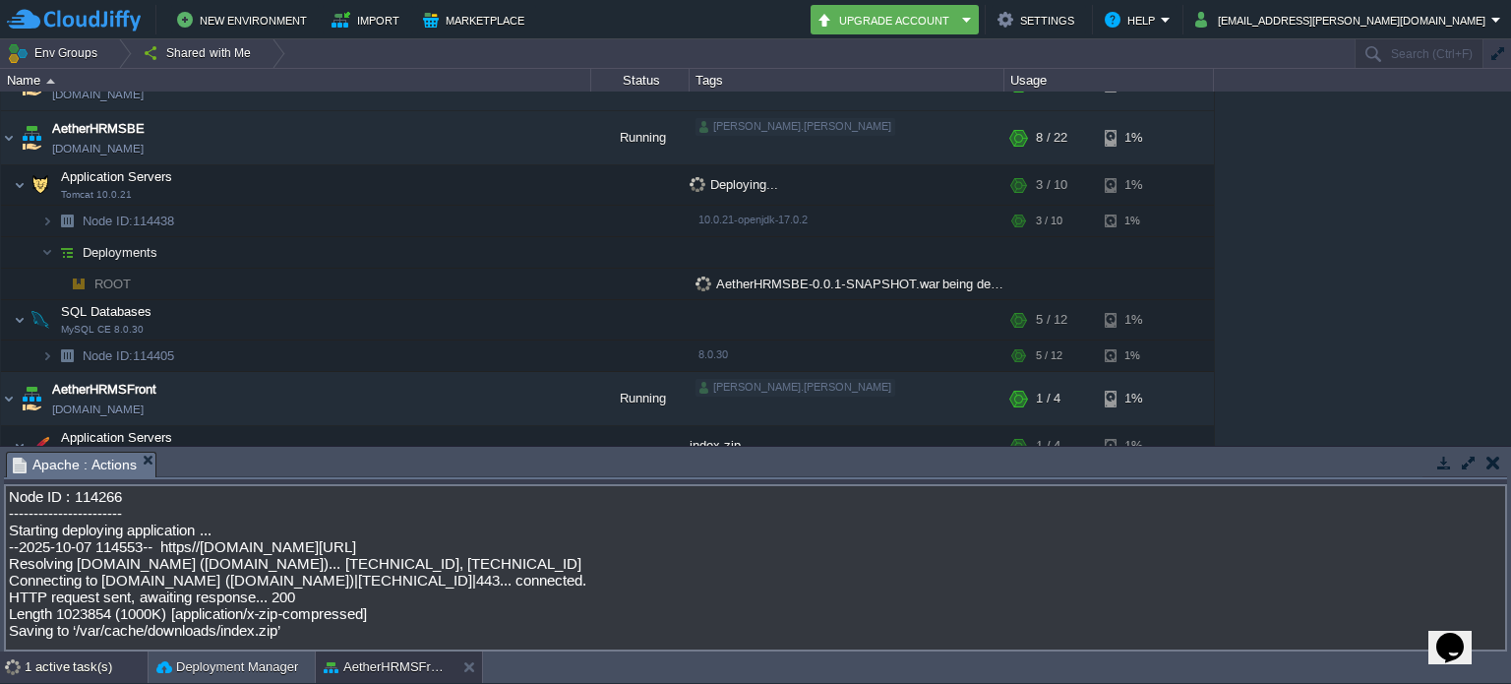
click at [83, 660] on div "1 active task(s)" at bounding box center [86, 666] width 123 height 31
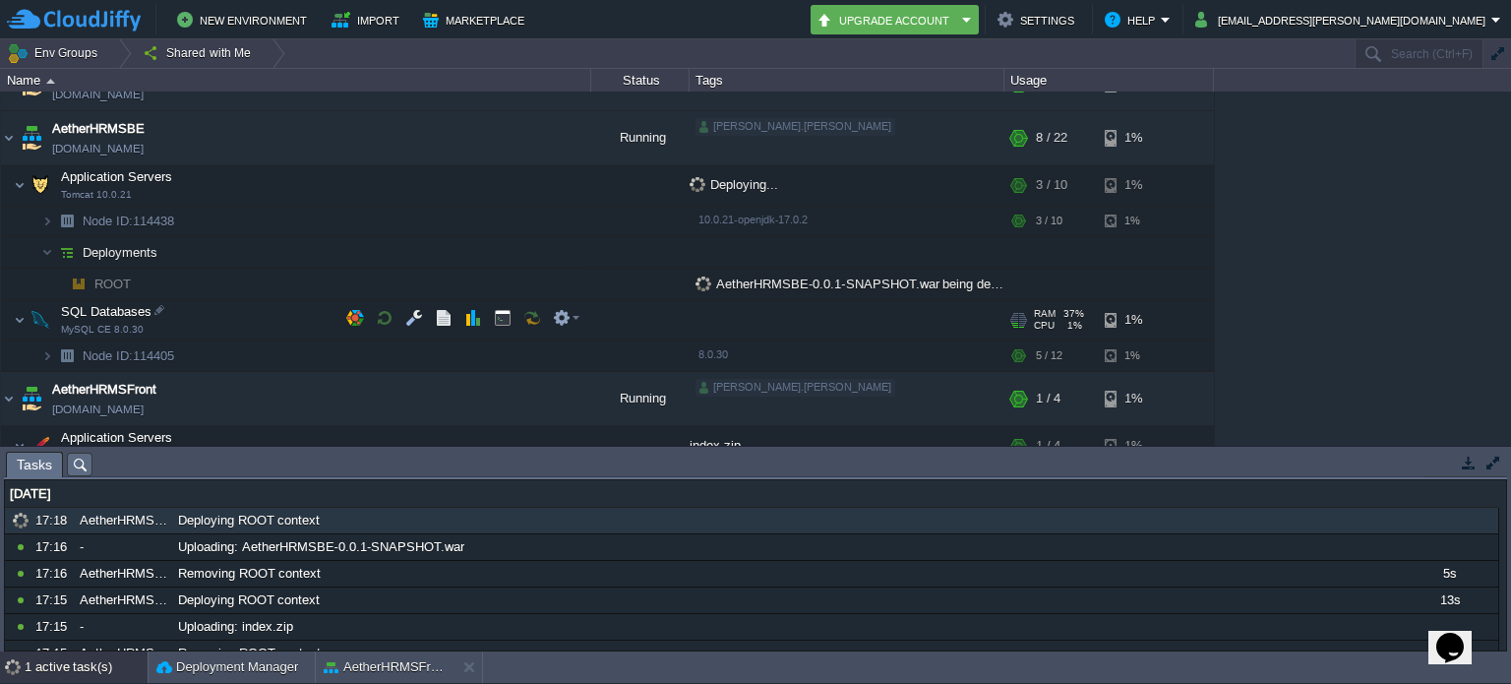
click at [250, 304] on td "SQL Databases MySQL CE 8.0.30" at bounding box center [296, 320] width 590 height 40
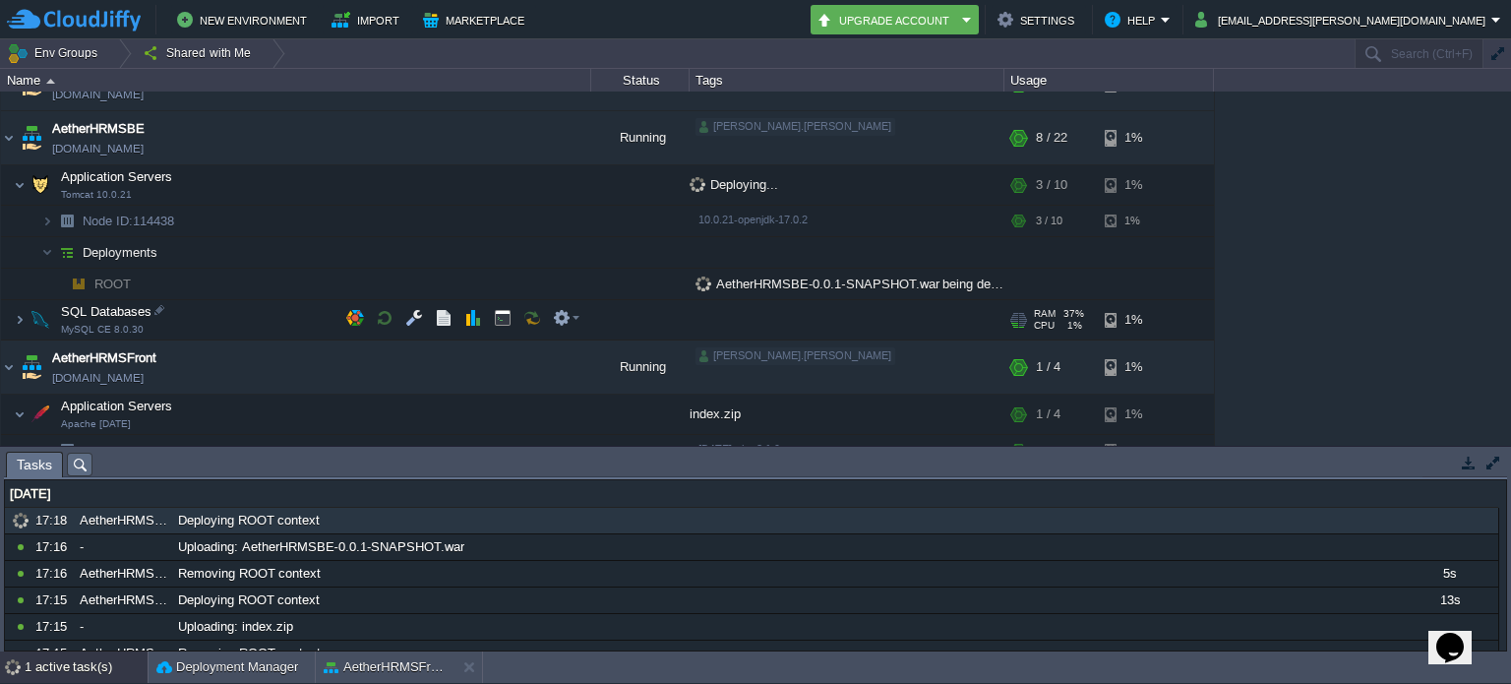
click at [250, 304] on td "SQL Databases MySQL CE 8.0.30" at bounding box center [296, 320] width 590 height 40
